Goal: Navigation & Orientation: Find specific page/section

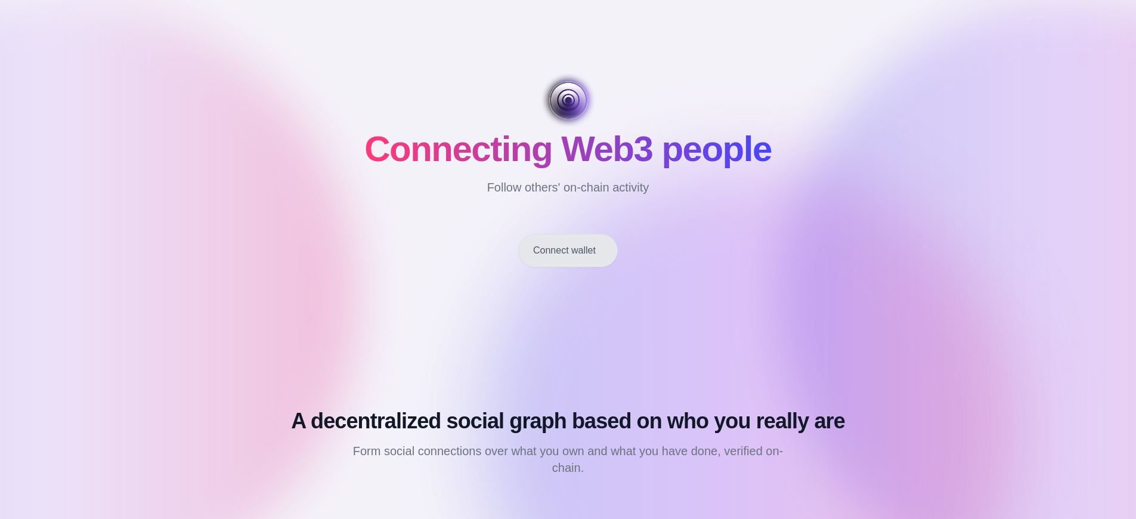
click at [567, 250] on button "Connect wallet" at bounding box center [568, 250] width 100 height 33
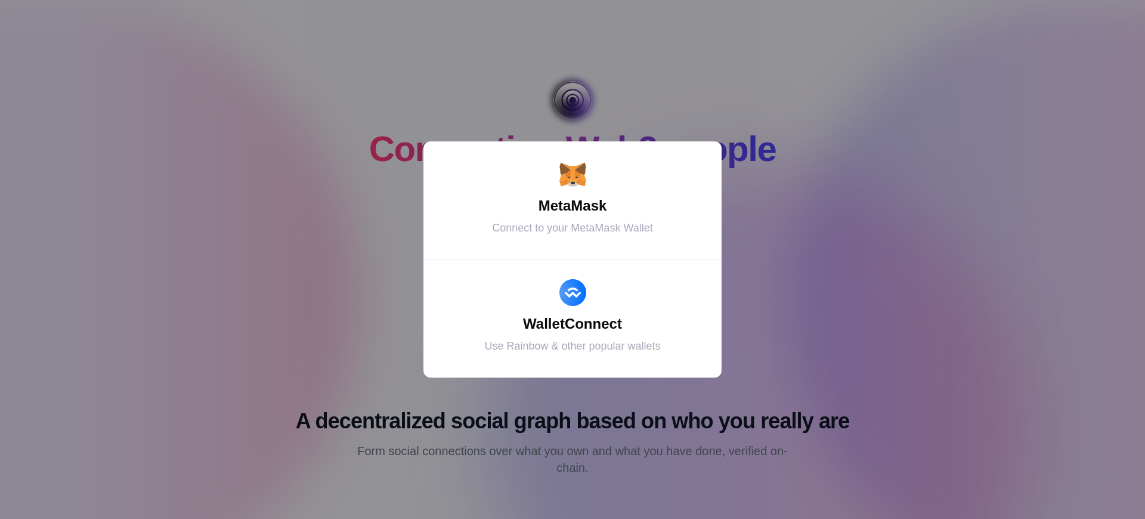
click at [572, 206] on div "MetaMask" at bounding box center [572, 205] width 268 height 21
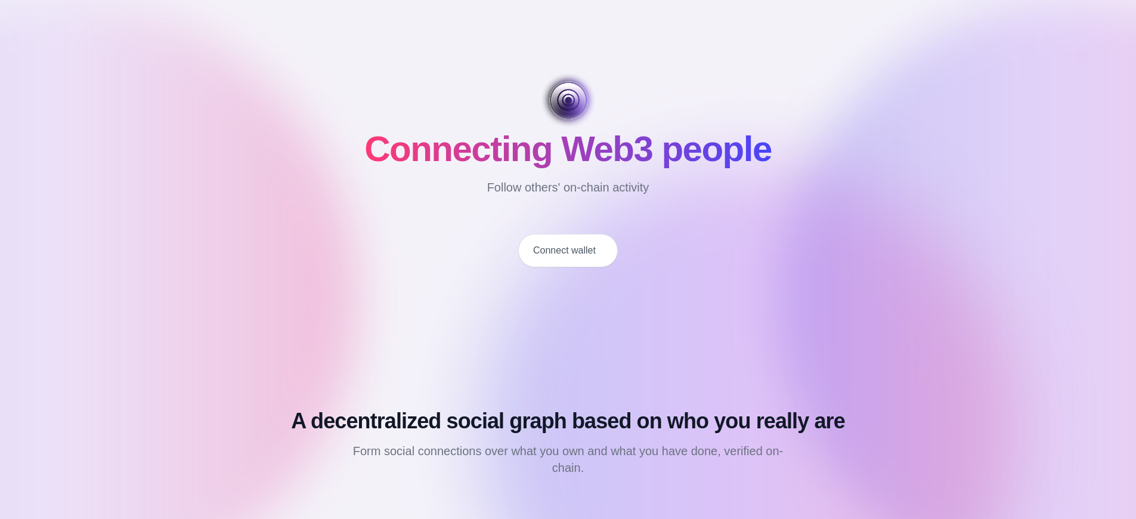
click at [567, 250] on button "Connect wallet" at bounding box center [568, 250] width 100 height 33
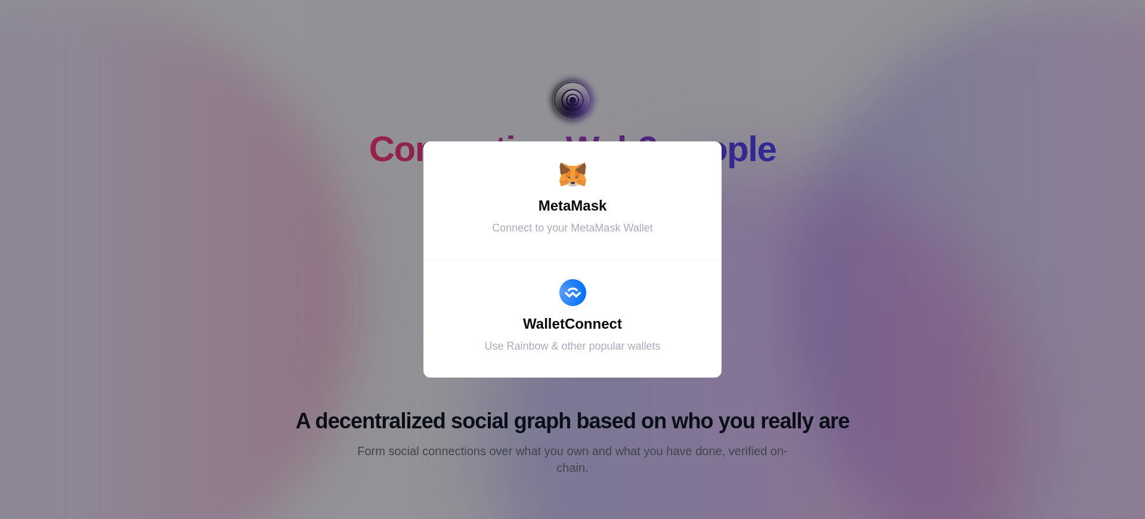
click at [572, 206] on div "MetaMask" at bounding box center [572, 205] width 268 height 21
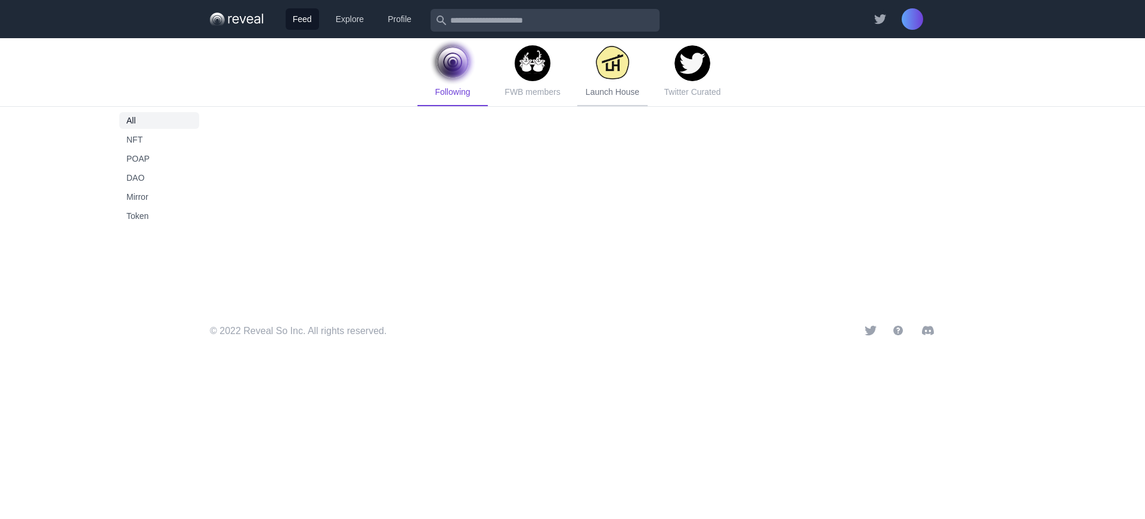
click at [612, 92] on span "Launch House" at bounding box center [612, 92] width 54 height 10
click at [159, 216] on span "Token" at bounding box center [159, 216] width 66 height 12
